Goal: Task Accomplishment & Management: Manage account settings

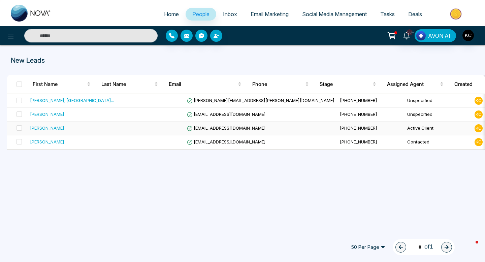
click at [187, 126] on span "[EMAIL_ADDRESS][DOMAIN_NAME]" at bounding box center [226, 127] width 79 height 5
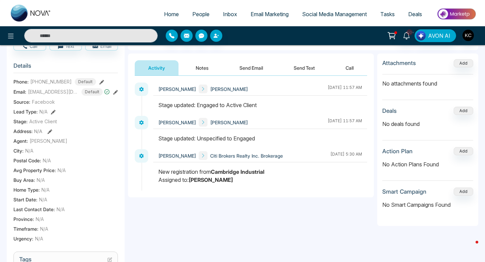
scroll to position [73, 0]
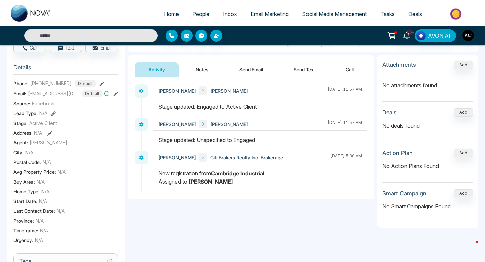
click at [114, 96] on icon at bounding box center [115, 94] width 5 height 5
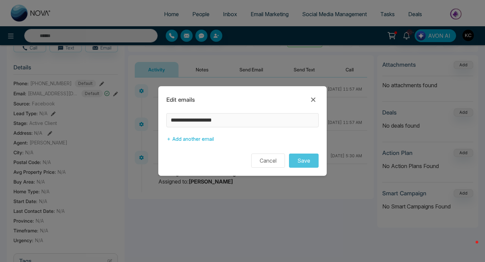
click at [165, 118] on div "**********" at bounding box center [242, 129] width 168 height 32
click at [266, 159] on button "Cancel" at bounding box center [268, 160] width 34 height 14
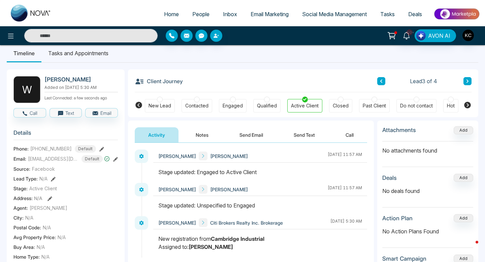
scroll to position [0, 0]
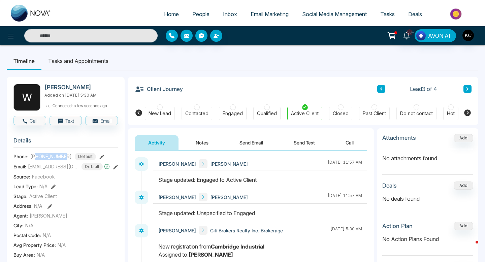
drag, startPoint x: 35, startPoint y: 159, endPoint x: 66, endPoint y: 159, distance: 30.3
click at [66, 159] on span "[PHONE_NUMBER]" at bounding box center [50, 156] width 41 height 7
copy span "4372551959"
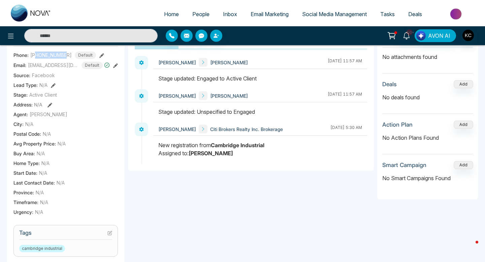
scroll to position [45, 0]
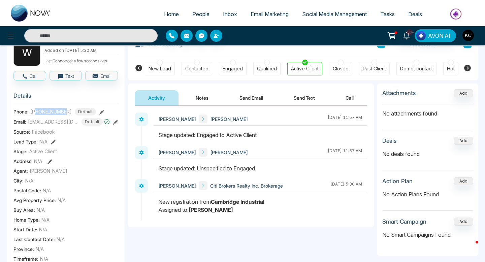
click at [203, 97] on button "Notes" at bounding box center [202, 97] width 40 height 15
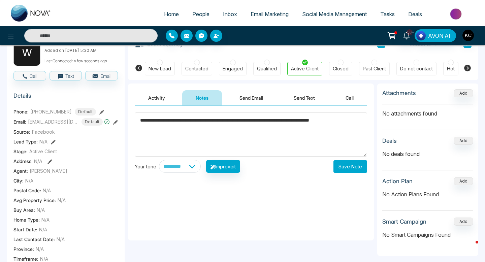
type textarea "**********"
click at [344, 166] on button "Save Note" at bounding box center [350, 166] width 34 height 12
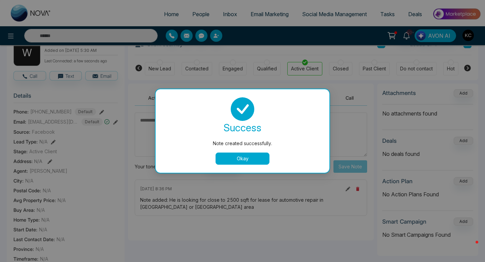
click at [242, 160] on button "Okay" at bounding box center [242, 158] width 54 height 12
